Goal: Answer question/provide support: Share knowledge or assist other users

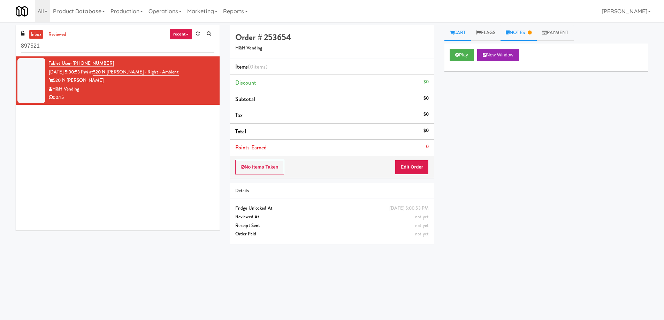
click at [524, 35] on link "Notes" at bounding box center [519, 33] width 36 height 16
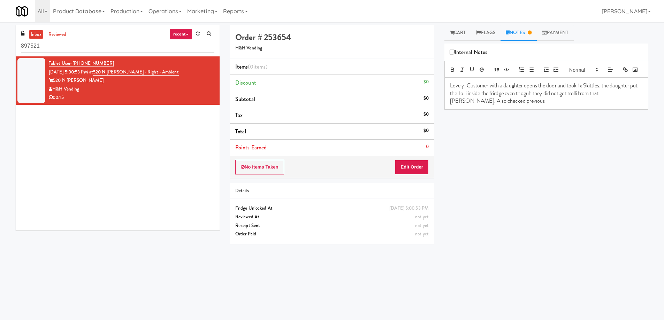
click at [502, 104] on p "Lovely: Customer with a daughter opens the door and took 1x Skittles. the daugh…" at bounding box center [546, 93] width 193 height 23
click at [505, 104] on p "Lovely: Customer with a daughter opens the door and took 1x Skittles. the daugh…" at bounding box center [546, 93] width 193 height 23
click at [526, 144] on div "Play New Window Primary Flag Clear Flag if unable to determine what was taken o…" at bounding box center [547, 175] width 204 height 262
click at [451, 35] on icon at bounding box center [452, 32] width 4 height 5
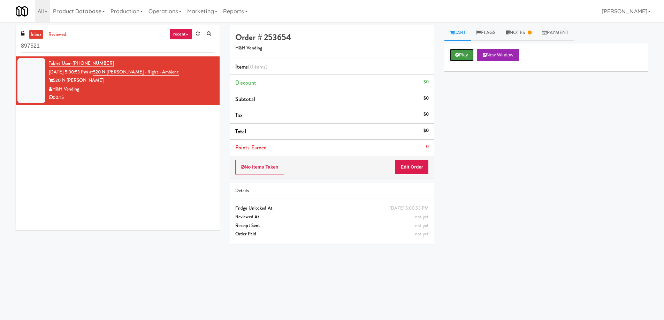
click at [470, 55] on button "Play" at bounding box center [462, 55] width 24 height 13
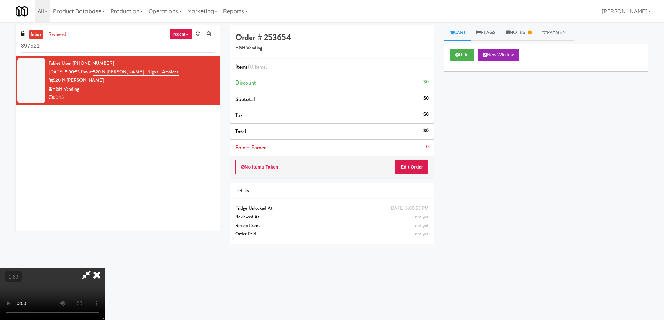
click at [105, 268] on video at bounding box center [52, 294] width 105 height 52
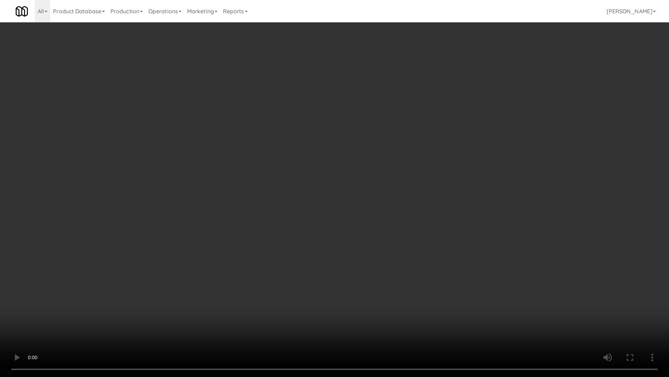
click at [371, 199] on video at bounding box center [334, 188] width 669 height 377
click at [371, 201] on video at bounding box center [334, 188] width 669 height 377
click at [372, 202] on video at bounding box center [334, 188] width 669 height 377
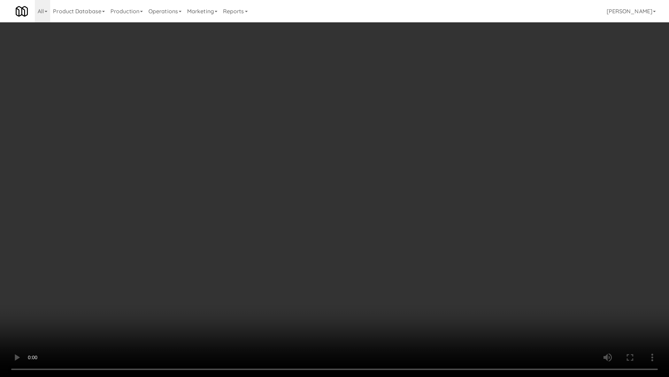
click at [372, 202] on video at bounding box center [334, 188] width 669 height 377
click at [475, 268] on video at bounding box center [334, 188] width 669 height 377
click at [457, 252] on video at bounding box center [334, 188] width 669 height 377
click at [402, 297] on video at bounding box center [334, 188] width 669 height 377
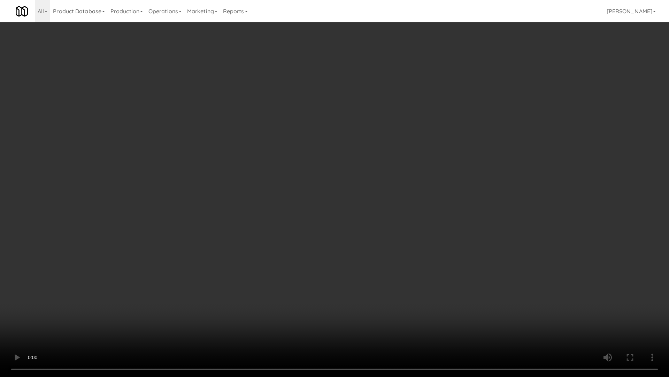
click at [402, 297] on video at bounding box center [334, 188] width 669 height 377
click at [434, 288] on video at bounding box center [334, 188] width 669 height 377
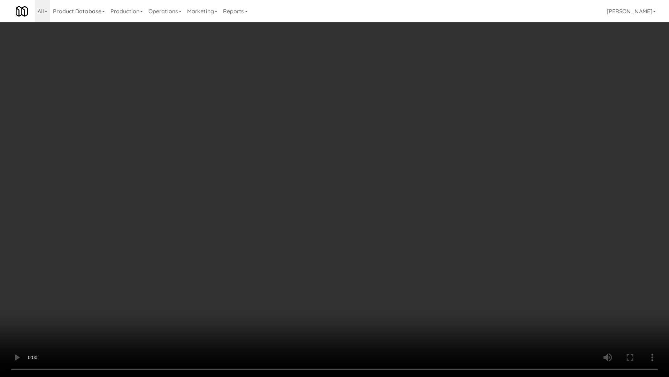
click at [433, 288] on video at bounding box center [334, 188] width 669 height 377
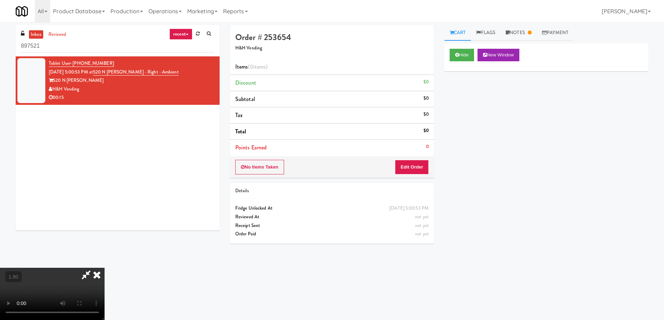
drag, startPoint x: 107, startPoint y: 61, endPoint x: 73, endPoint y: 62, distance: 34.6
click at [73, 62] on div "Tablet User · (773) 349-5165 Aug 16, 2025 5:00:53 PM at 520 N Kingsbury - Right…" at bounding box center [132, 80] width 166 height 43
copy span "(773) 349-5165"
click at [59, 30] on link "reviewed" at bounding box center [58, 34] width 22 height 9
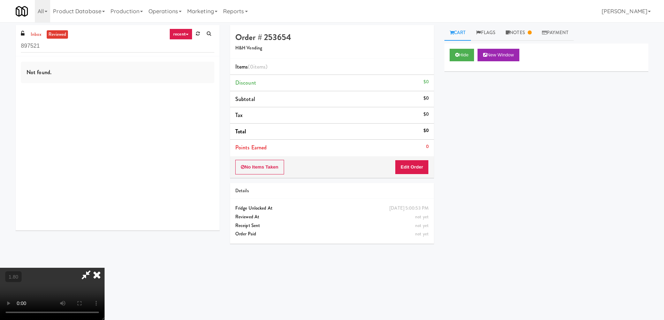
click at [105, 268] on icon at bounding box center [96, 275] width 15 height 14
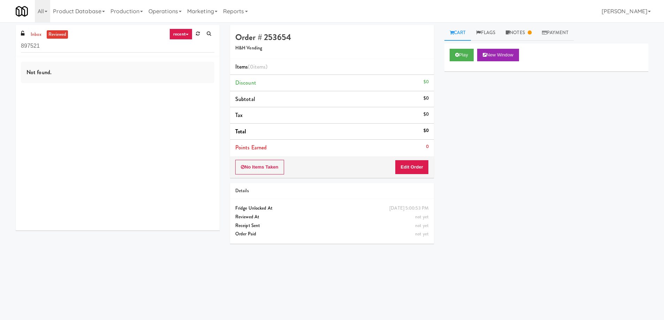
click at [56, 34] on link "reviewed" at bounding box center [58, 34] width 22 height 9
click at [37, 36] on link "inbox" at bounding box center [36, 34] width 14 height 9
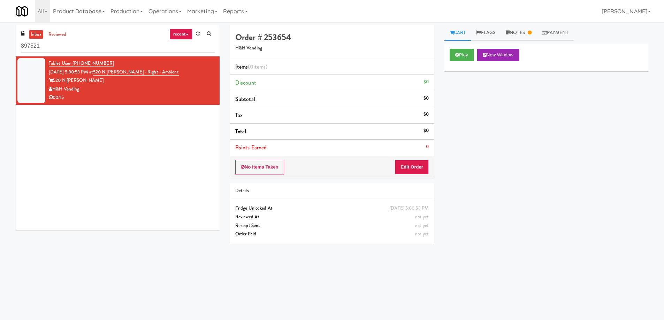
drag, startPoint x: 85, startPoint y: 90, endPoint x: 54, endPoint y: 89, distance: 31.1
click at [54, 89] on div "H&H Vending" at bounding box center [132, 89] width 166 height 9
copy div "H&H Vending"
click at [65, 51] on input "897521" at bounding box center [118, 46] width 194 height 13
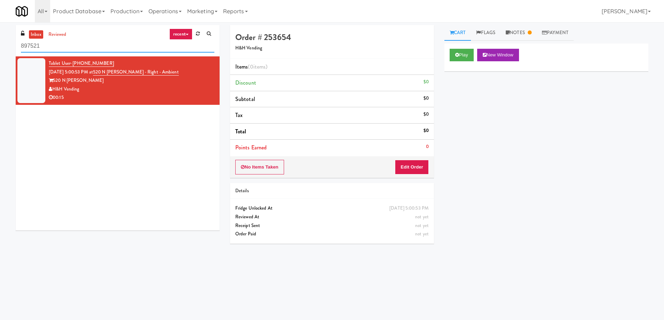
click at [65, 51] on input "897521" at bounding box center [118, 46] width 194 height 13
paste input "H&H Vending"
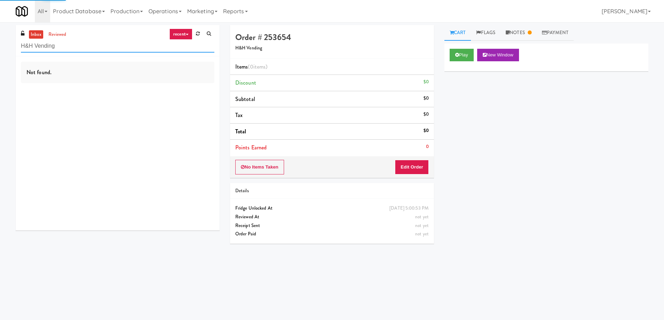
type input "897521"
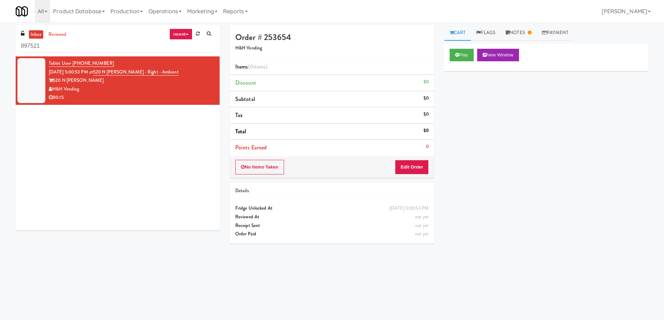
drag, startPoint x: 115, startPoint y: 64, endPoint x: 73, endPoint y: 64, distance: 42.2
click at [73, 64] on div "Tablet User · (773) 349-5165 Aug 16, 2025 5:00:53 PM at 520 N Kingsbury - Right…" at bounding box center [132, 80] width 166 height 43
copy span "(773) 349-5165"
drag, startPoint x: 85, startPoint y: 89, endPoint x: 54, endPoint y: 89, distance: 31.4
click at [54, 89] on div "H&H Vending" at bounding box center [132, 89] width 166 height 9
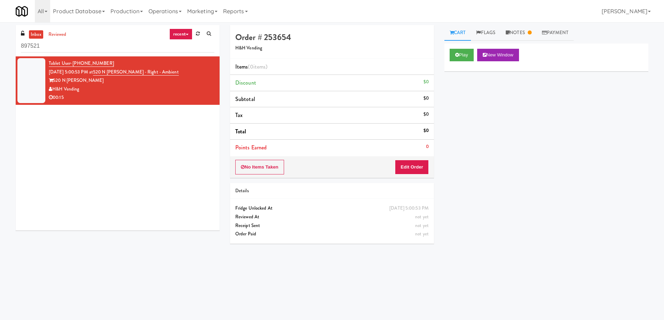
copy div "H&H Vending"
click at [84, 37] on div "inbox reviewed recent all unclear take inventory issue suspicious failed recent…" at bounding box center [118, 40] width 204 height 31
click at [80, 46] on input "897521" at bounding box center [118, 46] width 194 height 13
click at [61, 33] on link "reviewed" at bounding box center [58, 34] width 22 height 9
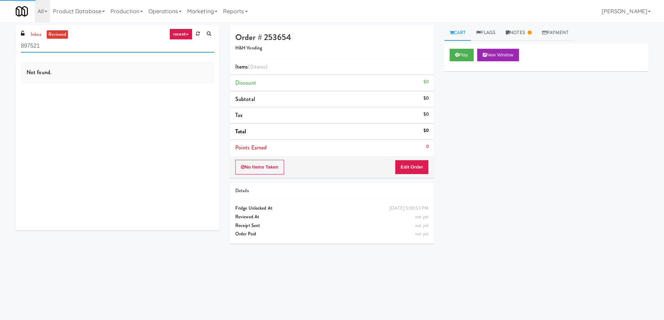
click at [67, 44] on input "897521" at bounding box center [118, 46] width 194 height 13
paste input "H&H Vending"
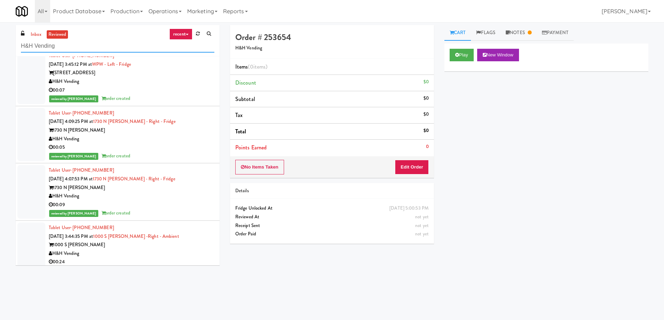
scroll to position [1216, 0]
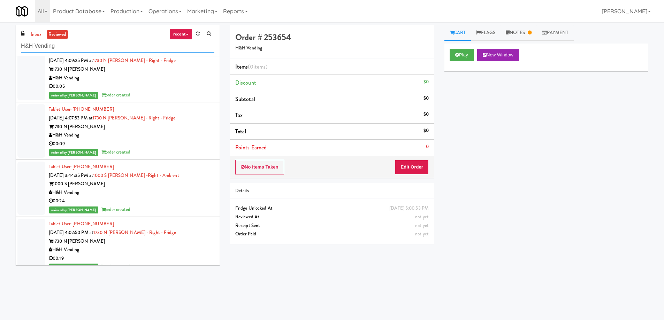
click at [84, 40] on input "H&H Vending" at bounding box center [118, 46] width 194 height 13
paste input "(773) 349-5165"
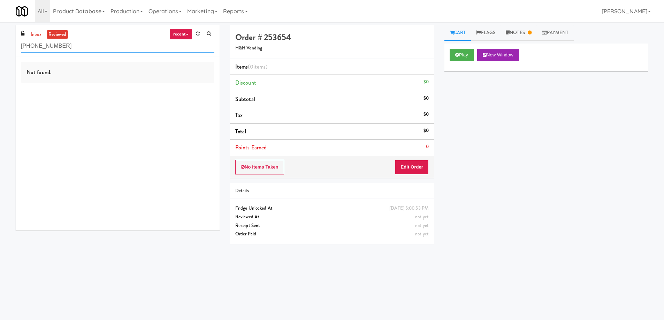
type input "(773) 349-5165"
click at [36, 32] on link "inbox" at bounding box center [36, 34] width 14 height 9
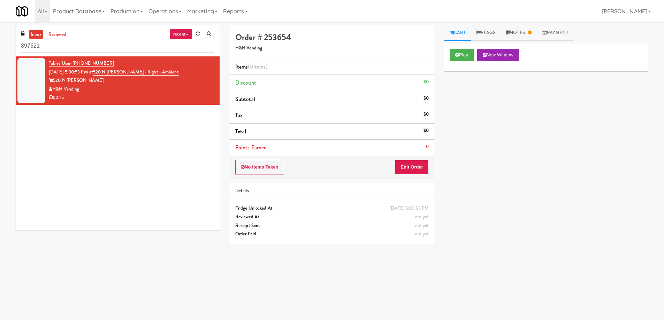
drag, startPoint x: 109, startPoint y: 62, endPoint x: 73, endPoint y: 64, distance: 36.7
click at [73, 64] on div "Tablet User · (773) 349-5165 Aug 16, 2025 5:00:53 PM at 520 N Kingsbury - Right…" at bounding box center [132, 80] width 166 height 43
copy span "(773) 349-5165"
click at [58, 35] on link "reviewed" at bounding box center [58, 34] width 22 height 9
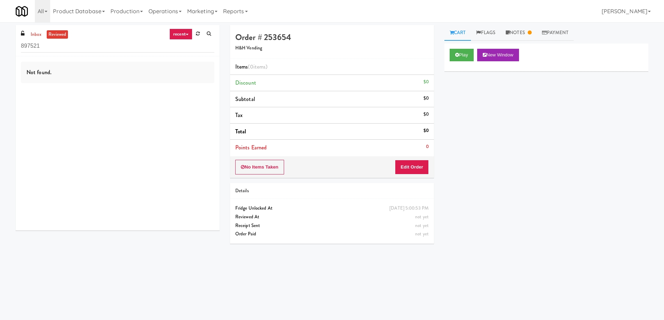
click at [27, 34] on ul "inbox reviewed" at bounding box center [48, 34] width 43 height 9
click at [37, 33] on link "inbox" at bounding box center [36, 34] width 14 height 9
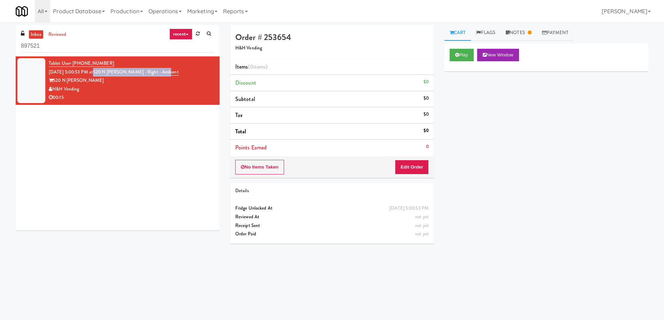
drag, startPoint x: 178, startPoint y: 70, endPoint x: 105, endPoint y: 74, distance: 73.7
click at [105, 74] on div "Tablet User · (773) 349-5165 Aug 16, 2025 5:00:53 PM at 520 N Kingsbury - Right…" at bounding box center [132, 80] width 166 height 43
copy link "520 N Kingsbury - Right - Ambient"
drag, startPoint x: 109, startPoint y: 63, endPoint x: 73, endPoint y: 62, distance: 36.6
click at [73, 62] on div "Tablet User · (773) 349-5165 Aug 16, 2025 5:00:53 PM at 520 N Kingsbury - Right…" at bounding box center [132, 80] width 166 height 43
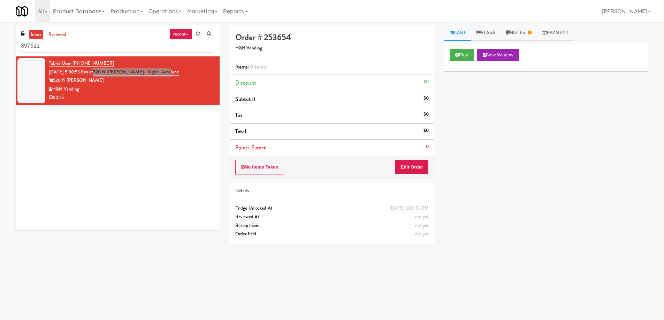
copy span "(773) 349-5165"
click at [118, 123] on div "Tablet User · (773) 349-5165 Aug 16, 2025 5:00:53 PM at 520 N Kingsbury - Right…" at bounding box center [118, 143] width 204 height 174
click at [456, 53] on icon at bounding box center [457, 55] width 4 height 5
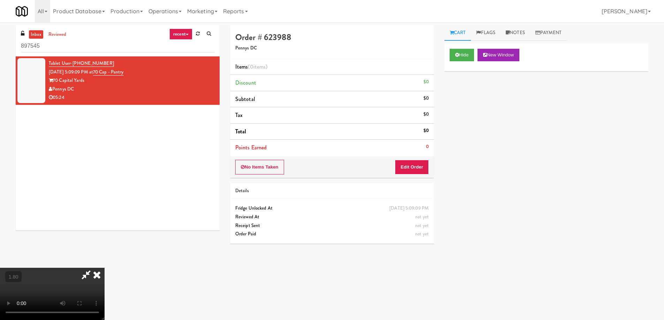
click at [105, 268] on video at bounding box center [52, 294] width 105 height 52
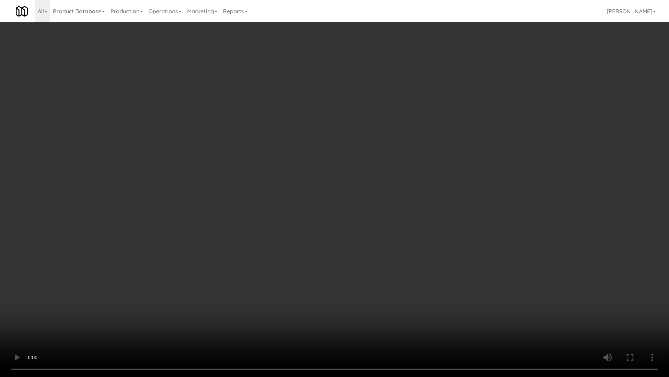
click at [350, 222] on video at bounding box center [334, 188] width 669 height 377
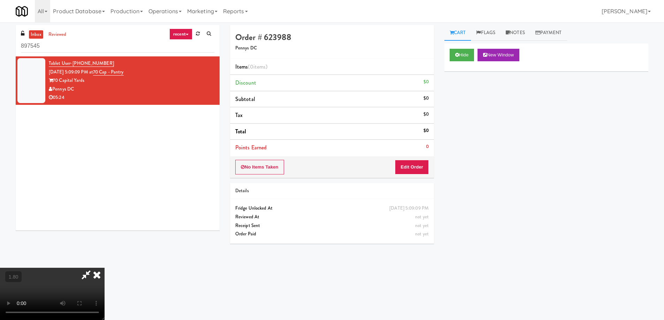
click at [105, 268] on icon at bounding box center [96, 275] width 15 height 14
